Goal: Task Accomplishment & Management: Manage account settings

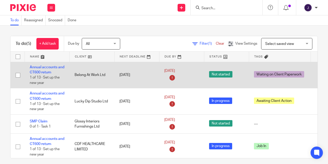
click at [93, 76] on td "Belong At Work Ltd" at bounding box center [91, 75] width 45 height 26
click at [47, 66] on link "Annual accounts and CT600 return" at bounding box center [47, 69] width 35 height 9
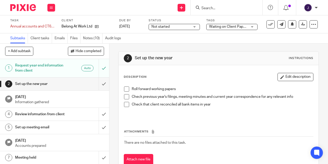
click at [78, 39] on link "Files" at bounding box center [75, 38] width 10 height 10
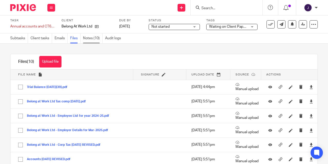
click at [92, 40] on link "Notes (10)" at bounding box center [92, 38] width 19 height 10
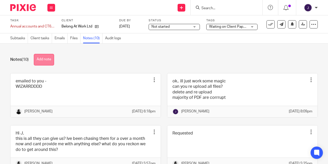
click at [46, 60] on button "Add note" at bounding box center [44, 60] width 20 height 12
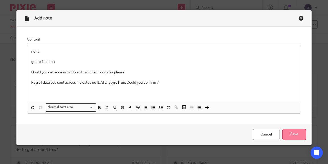
click at [295, 133] on input "Save" at bounding box center [294, 134] width 24 height 11
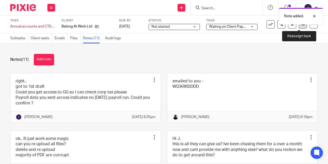
click at [301, 25] on icon at bounding box center [303, 24] width 4 height 4
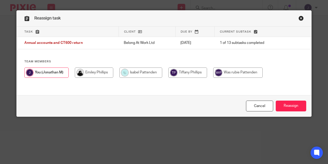
click at [87, 75] on input "radio" at bounding box center [94, 72] width 38 height 10
radio input "true"
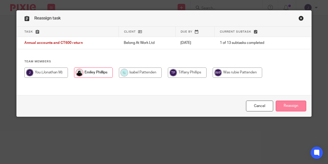
click at [292, 106] on input "Reassign" at bounding box center [291, 105] width 30 height 11
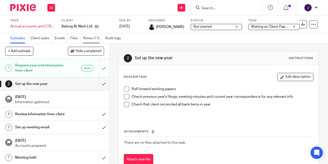
click at [90, 38] on link "Notes (11)" at bounding box center [92, 38] width 19 height 10
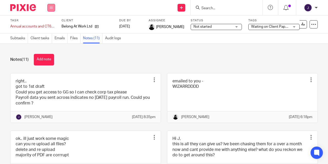
click at [49, 8] on button at bounding box center [51, 8] width 8 height 8
click at [48, 25] on link "Work" at bounding box center [48, 24] width 9 height 4
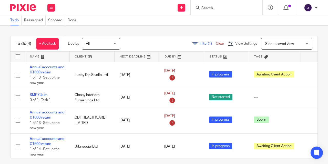
click at [200, 9] on icon at bounding box center [198, 8] width 4 height 4
click at [210, 9] on input "Search" at bounding box center [224, 8] width 46 height 5
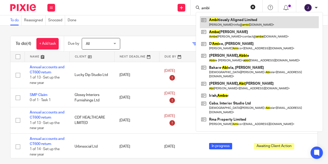
type input "ambi"
click at [222, 17] on link at bounding box center [259, 22] width 119 height 12
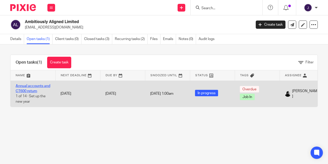
click at [27, 87] on link "Annual accounts and CT600 return" at bounding box center [33, 88] width 35 height 9
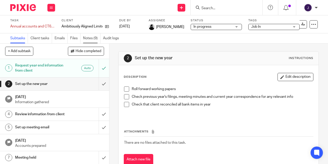
click at [90, 39] on link "Notes (9)" at bounding box center [91, 38] width 17 height 10
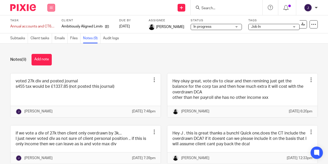
click at [54, 6] on button at bounding box center [51, 8] width 8 height 8
click at [49, 25] on link "Work" at bounding box center [48, 24] width 9 height 4
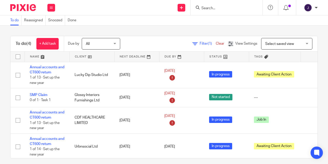
click at [216, 43] on link "Clear" at bounding box center [220, 44] width 8 height 4
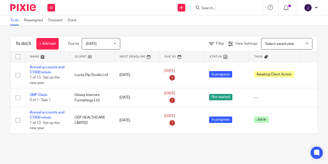
click at [108, 44] on span "Today" at bounding box center [99, 43] width 27 height 11
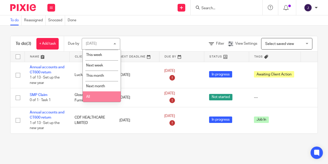
scroll to position [22, 0]
click at [97, 96] on li "All" at bounding box center [102, 96] width 38 height 11
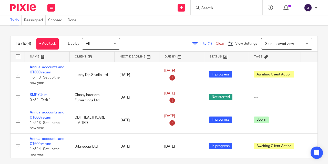
click at [219, 14] on div at bounding box center [227, 7] width 72 height 15
click at [219, 9] on input "Search" at bounding box center [224, 8] width 46 height 5
click at [288, 43] on span "Select saved view" at bounding box center [283, 43] width 37 height 11
click at [244, 26] on div "To do (4) + Add task Due by All All [DATE] [DATE] This week Next week This mont…" at bounding box center [164, 95] width 328 height 138
click at [213, 6] on input "Search" at bounding box center [224, 8] width 46 height 5
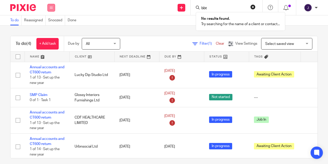
type input "bbt"
click at [52, 9] on icon at bounding box center [51, 7] width 3 height 3
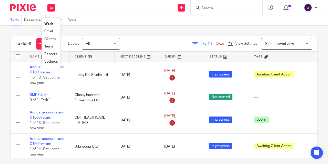
click at [48, 24] on link "Work" at bounding box center [48, 24] width 9 height 4
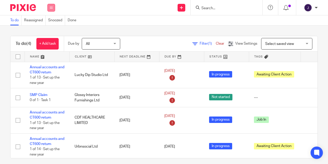
click at [50, 7] on icon at bounding box center [51, 7] width 3 height 3
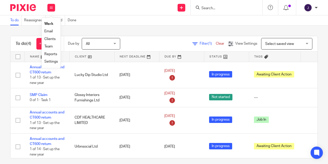
click at [48, 24] on link "Work" at bounding box center [48, 24] width 9 height 4
click at [50, 32] on link "Email" at bounding box center [48, 31] width 8 height 4
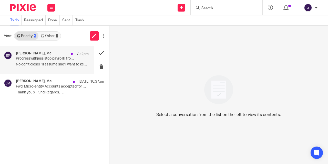
click at [62, 57] on p "Progresswithjess stop payroll!!! from July thank you xx" at bounding box center [45, 58] width 58 height 4
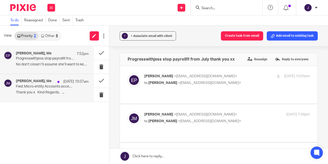
click at [56, 87] on p "Fwd: Micro-entity Accounts accepted for PROGRESSWITHJESS LTD" at bounding box center [45, 86] width 58 height 4
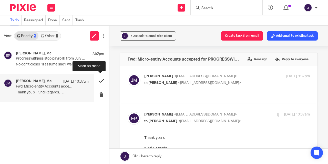
click at [103, 82] on button at bounding box center [101, 81] width 15 height 14
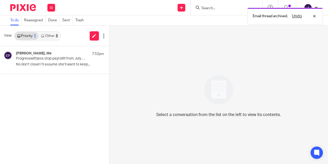
click at [53, 35] on link "Other 6" at bounding box center [49, 36] width 22 height 8
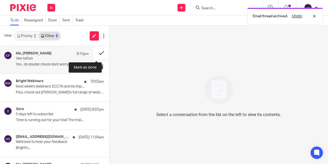
click at [95, 54] on button at bounding box center [101, 53] width 15 height 14
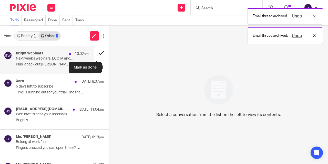
click at [100, 51] on button at bounding box center [101, 53] width 15 height 14
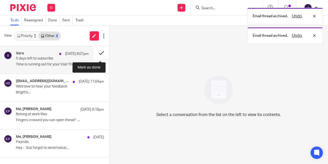
click at [100, 51] on button at bounding box center [101, 53] width 15 height 14
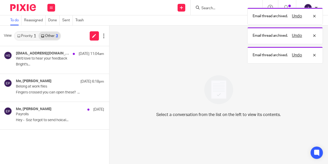
click at [109, 51] on button at bounding box center [111, 53] width 4 height 14
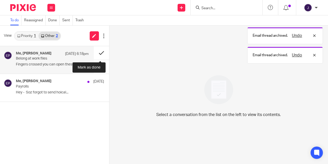
click at [100, 51] on button at bounding box center [101, 53] width 15 height 14
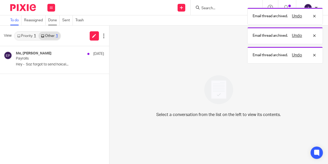
click at [54, 19] on link "Done" at bounding box center [54, 20] width 12 height 10
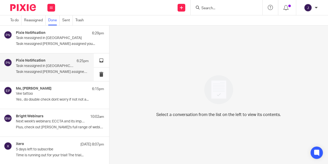
click at [42, 66] on p "Task reassigned in Pixie" at bounding box center [45, 66] width 58 height 4
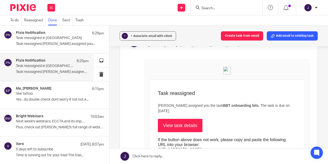
scroll to position [44, 0]
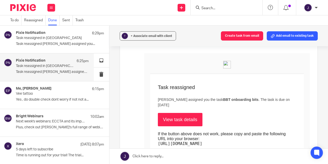
click at [180, 119] on link "View task details" at bounding box center [180, 119] width 45 height 13
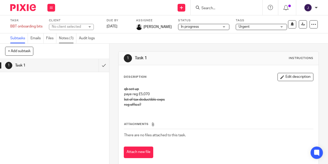
click at [67, 38] on link "Notes (1)" at bounding box center [67, 38] width 17 height 10
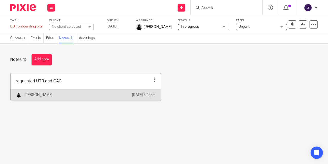
click at [57, 85] on link at bounding box center [86, 86] width 150 height 27
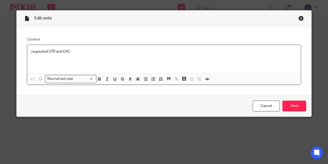
click at [298, 19] on div "Close this dialog window" at bounding box center [300, 18] width 5 height 5
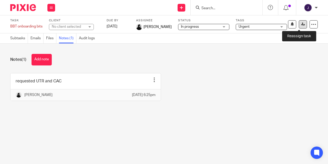
click at [301, 24] on icon at bounding box center [303, 24] width 4 height 4
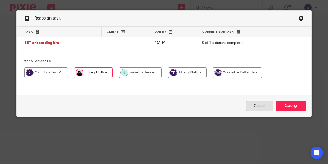
click at [259, 103] on link "Cancel" at bounding box center [259, 105] width 27 height 11
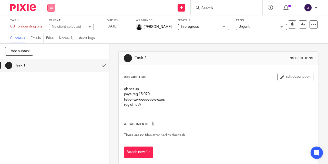
click at [54, 7] on button at bounding box center [51, 8] width 8 height 8
click at [50, 25] on link "Work" at bounding box center [48, 24] width 9 height 4
